Goal: Transaction & Acquisition: Purchase product/service

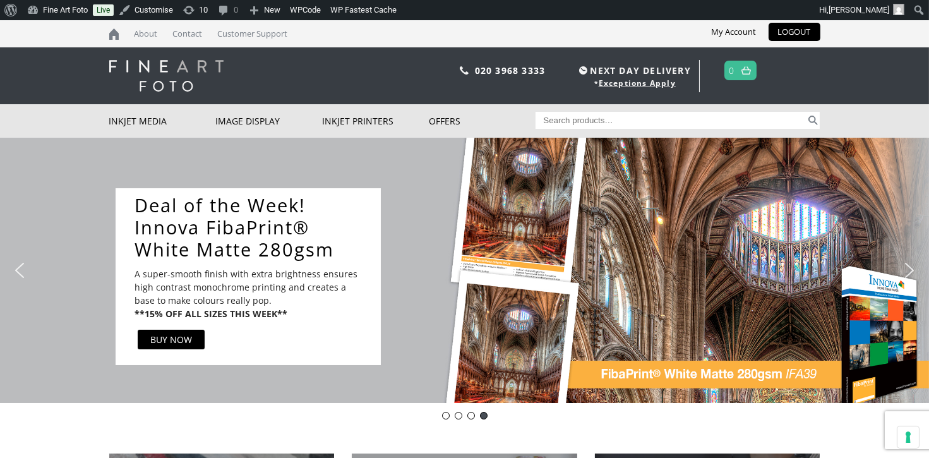
click at [21, 267] on img "previous arrow" at bounding box center [19, 270] width 20 height 20
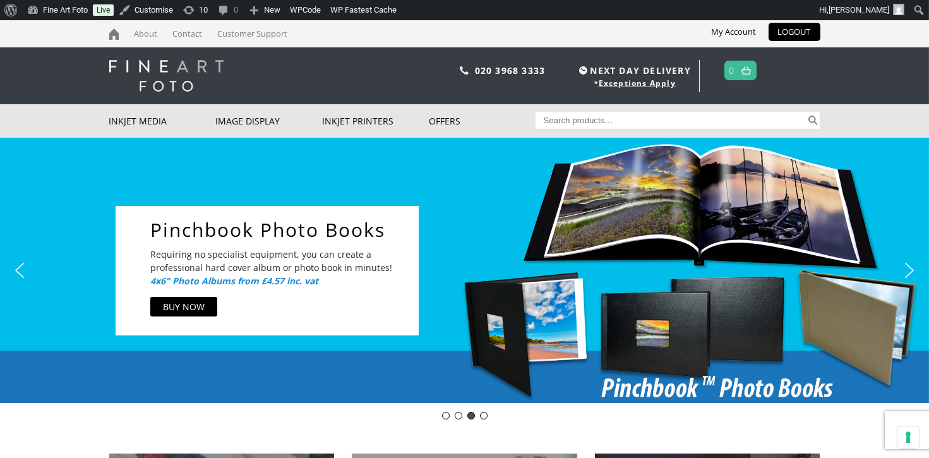
click at [21, 267] on img "previous arrow" at bounding box center [19, 270] width 20 height 20
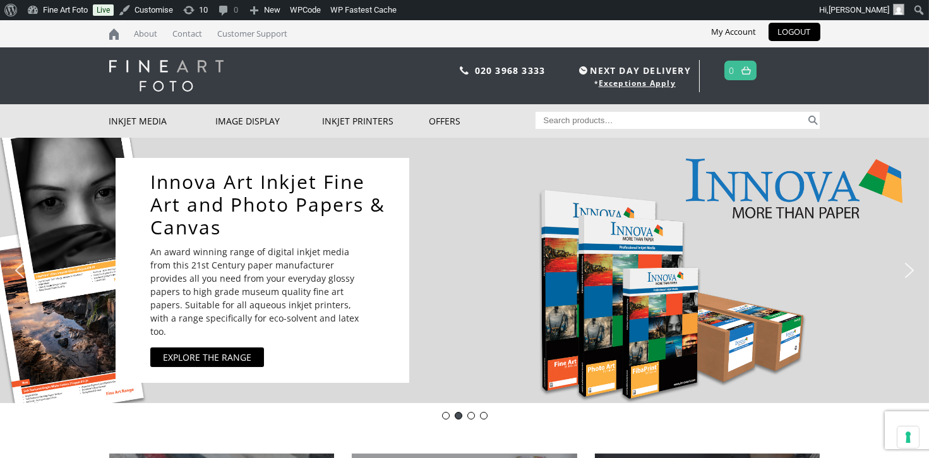
click at [21, 267] on img "previous arrow" at bounding box center [19, 270] width 20 height 20
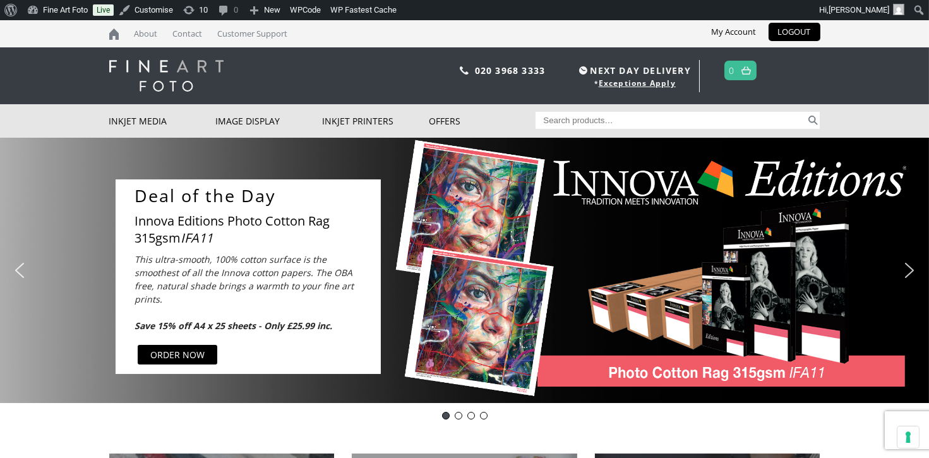
click at [276, 284] on p "This ultra-smooth, 100% cotton surface is the smoothest of all the Innova cotto…" at bounding box center [253, 293] width 237 height 80
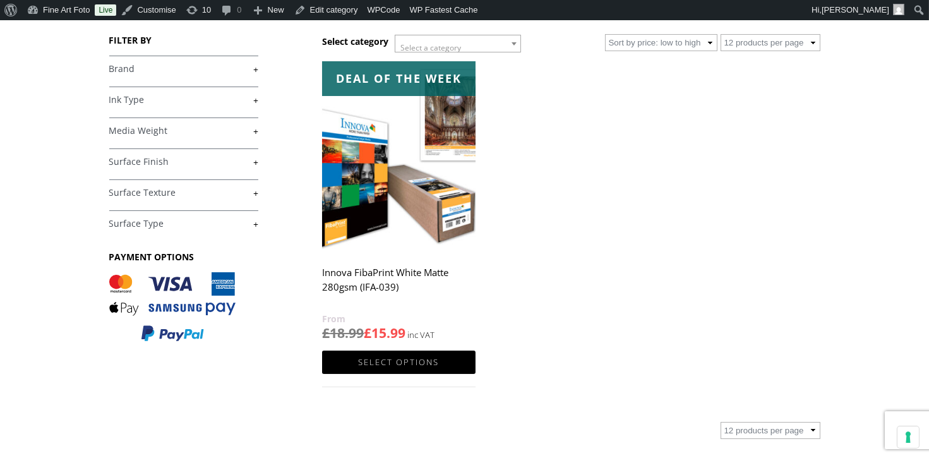
scroll to position [196, 0]
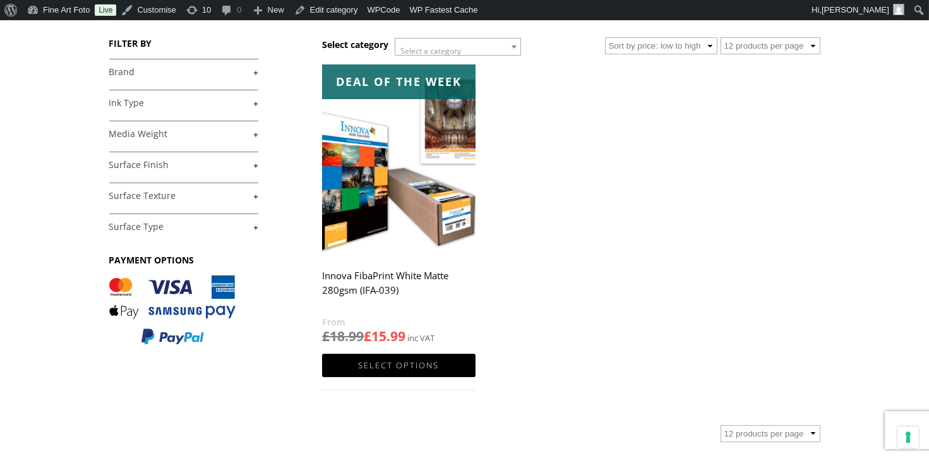
click at [404, 215] on img at bounding box center [398, 159] width 153 height 191
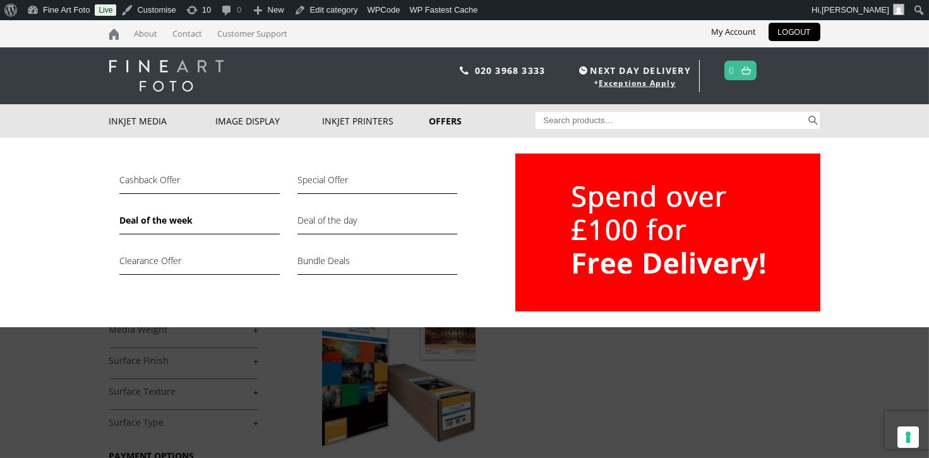
click at [448, 117] on link "Offers" at bounding box center [482, 120] width 107 height 33
click at [328, 216] on link "Deal of the day" at bounding box center [377, 223] width 160 height 21
